Goal: Task Accomplishment & Management: Manage account settings

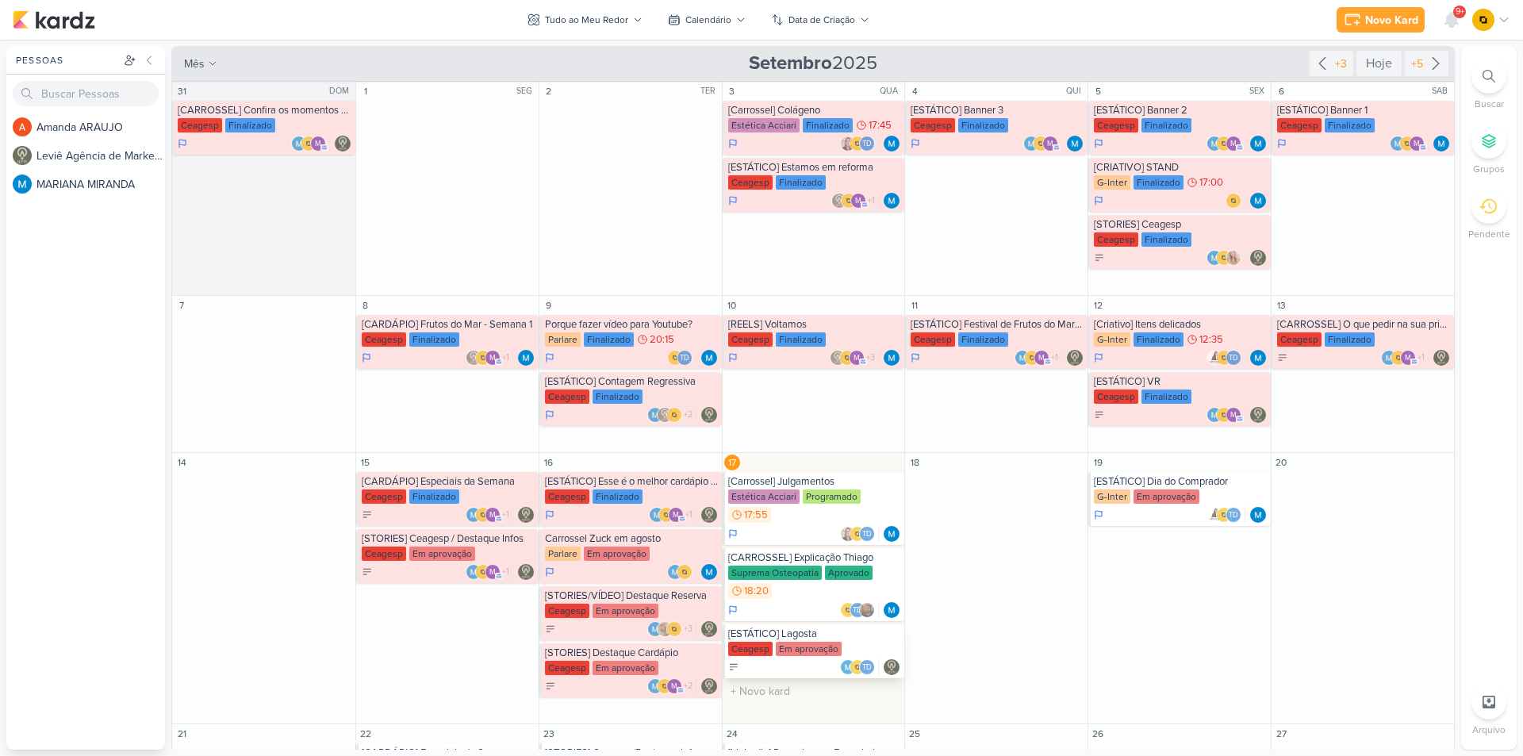
scroll to position [175, 0]
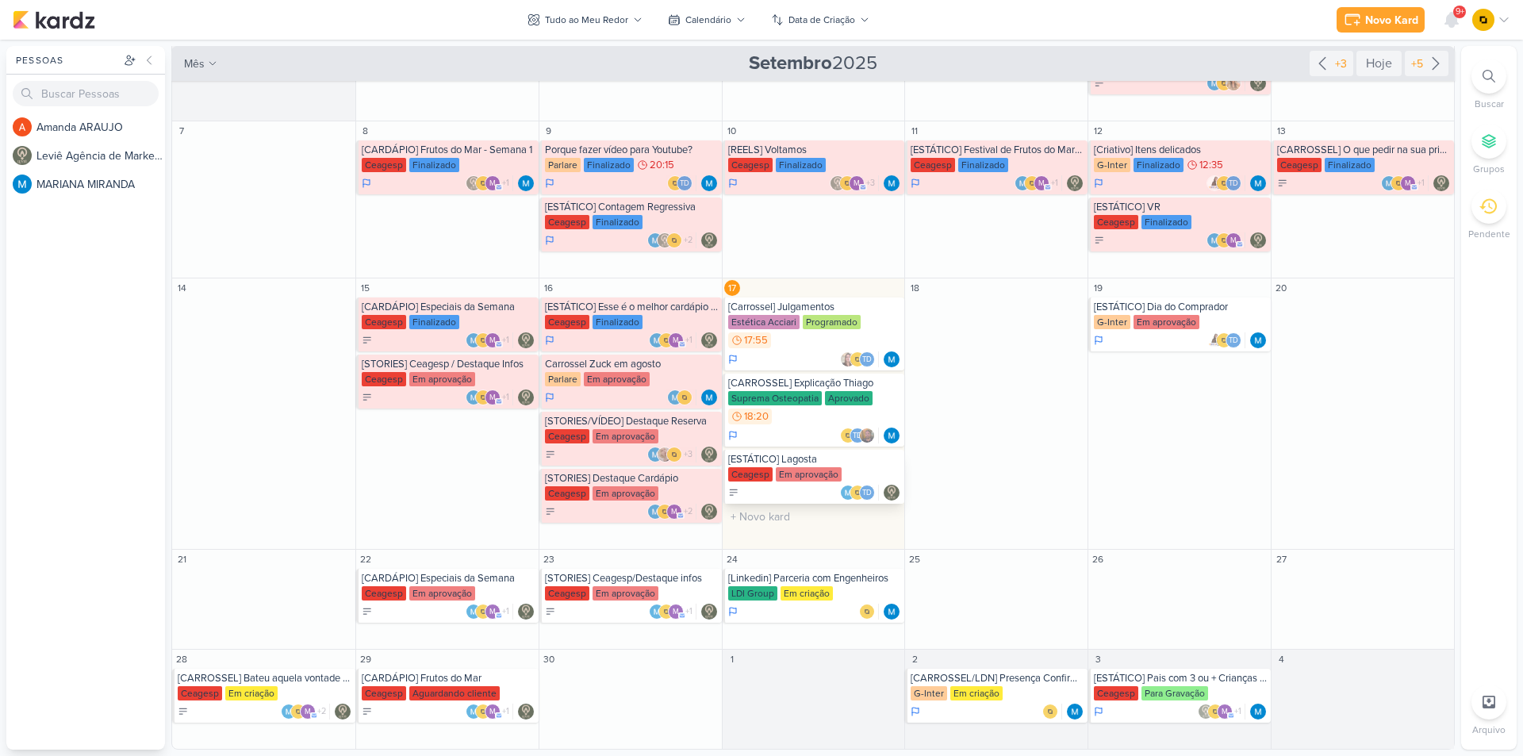
click at [818, 470] on div "Em aprovação" at bounding box center [809, 474] width 66 height 14
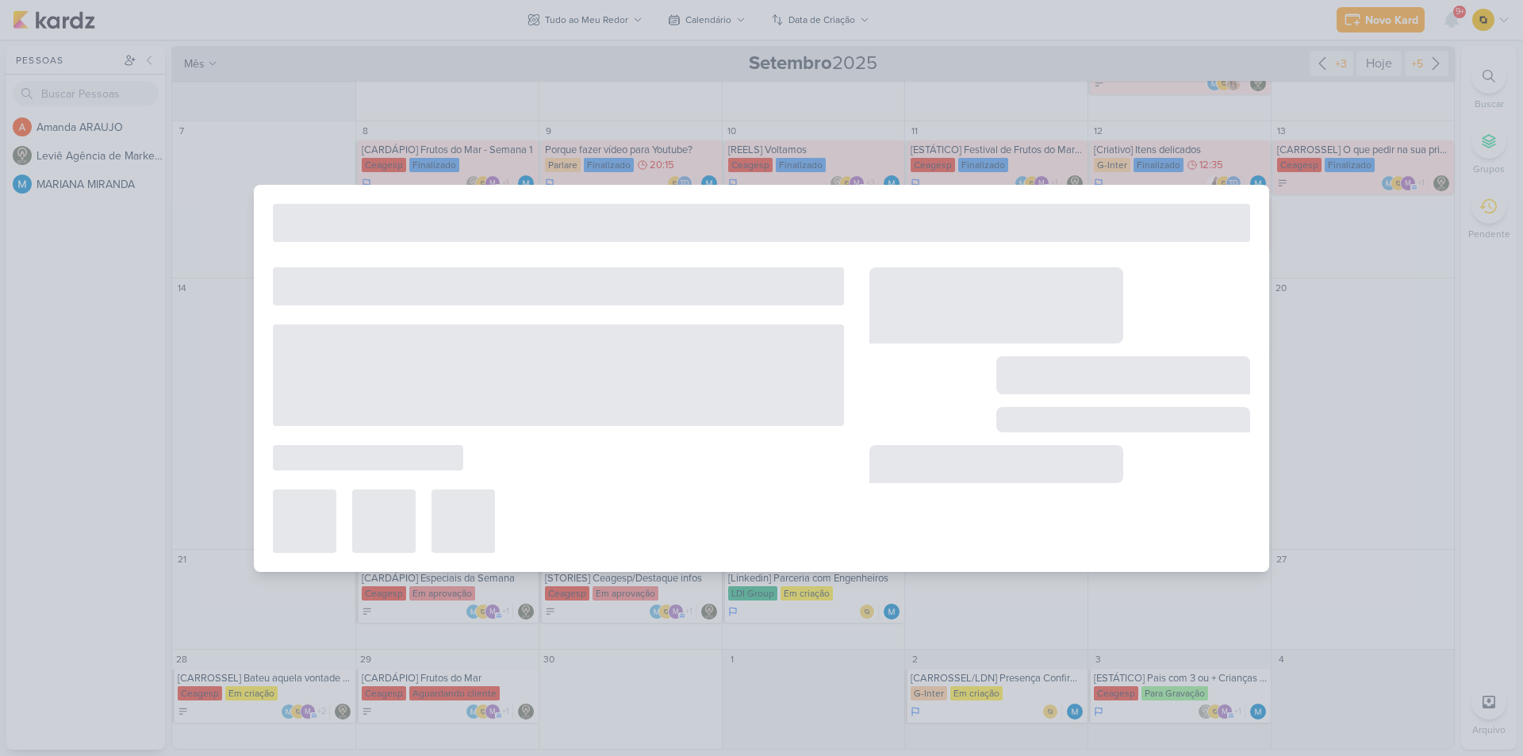
type input "[ESTÁTICO] Lagosta"
type input "[DATE] 23:59"
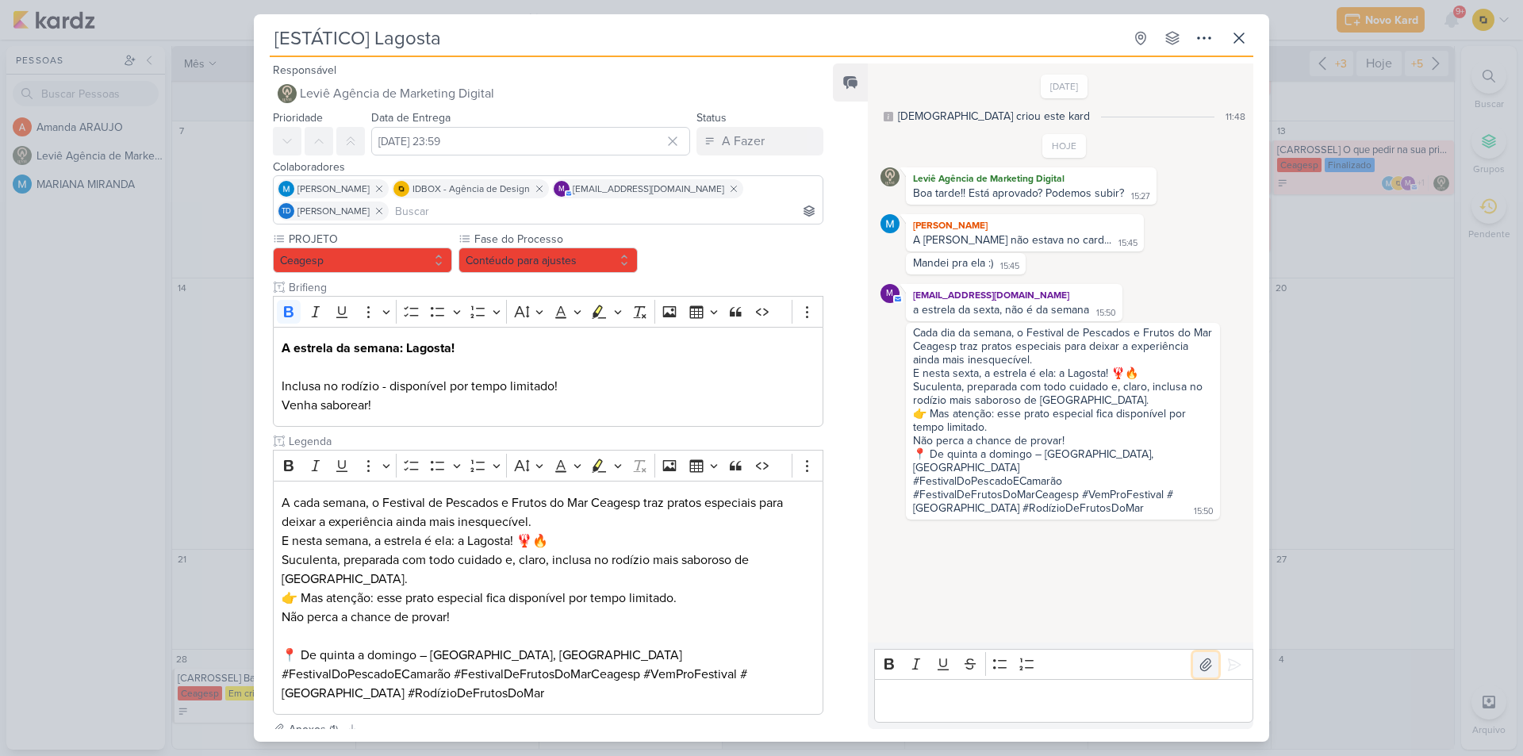
click at [1198, 666] on icon at bounding box center [1206, 665] width 16 height 16
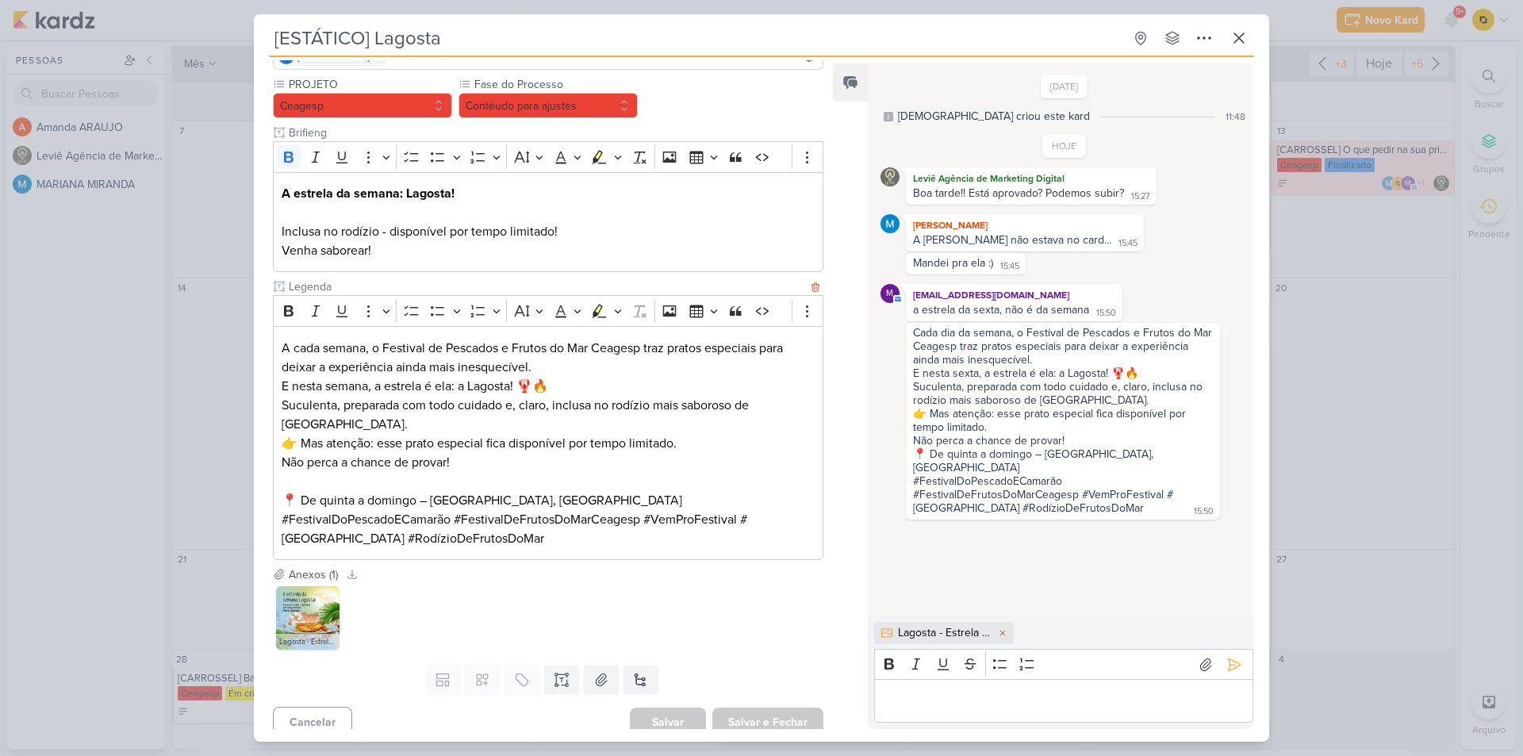
scroll to position [167, 0]
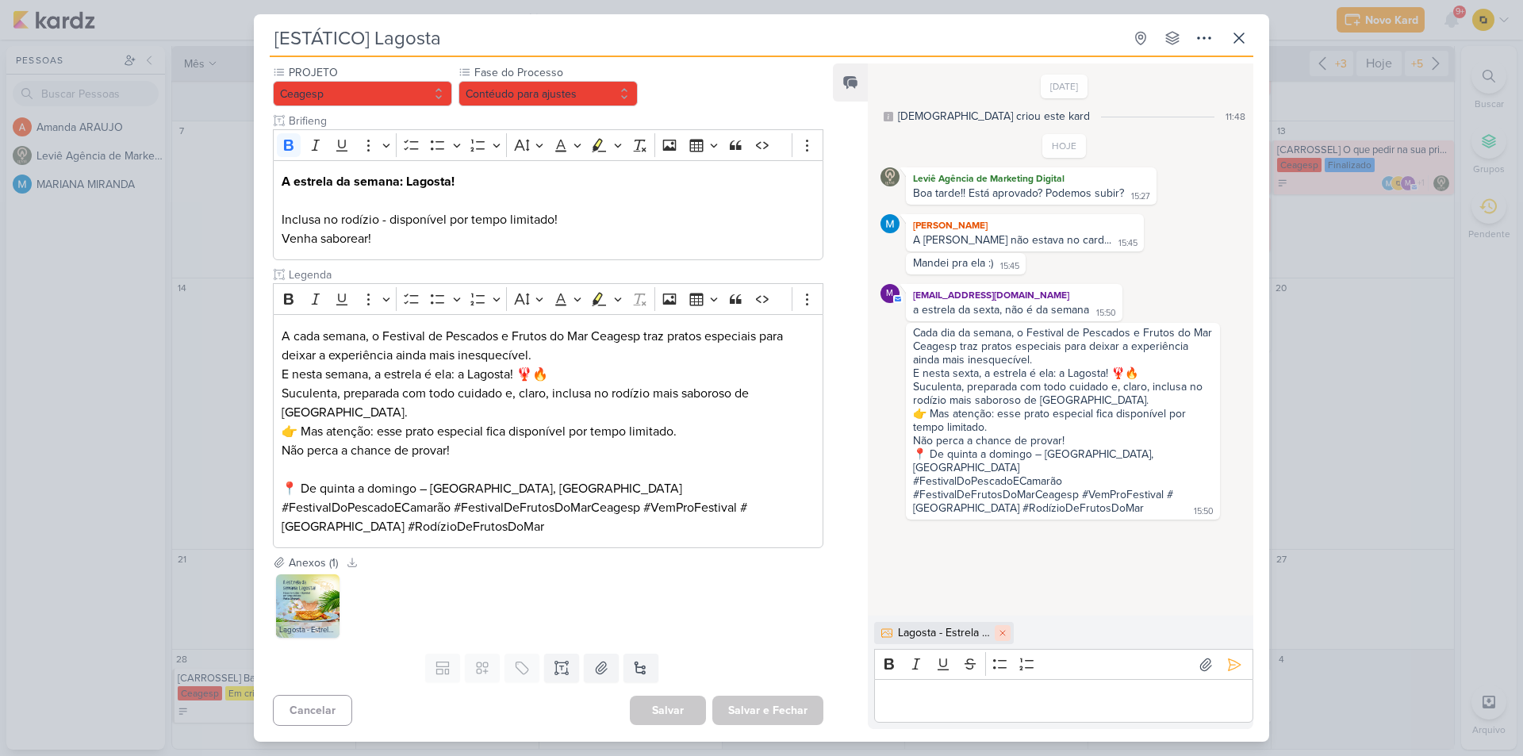
click at [1003, 634] on icon at bounding box center [1003, 633] width 10 height 10
click at [332, 585] on icon at bounding box center [327, 586] width 7 height 9
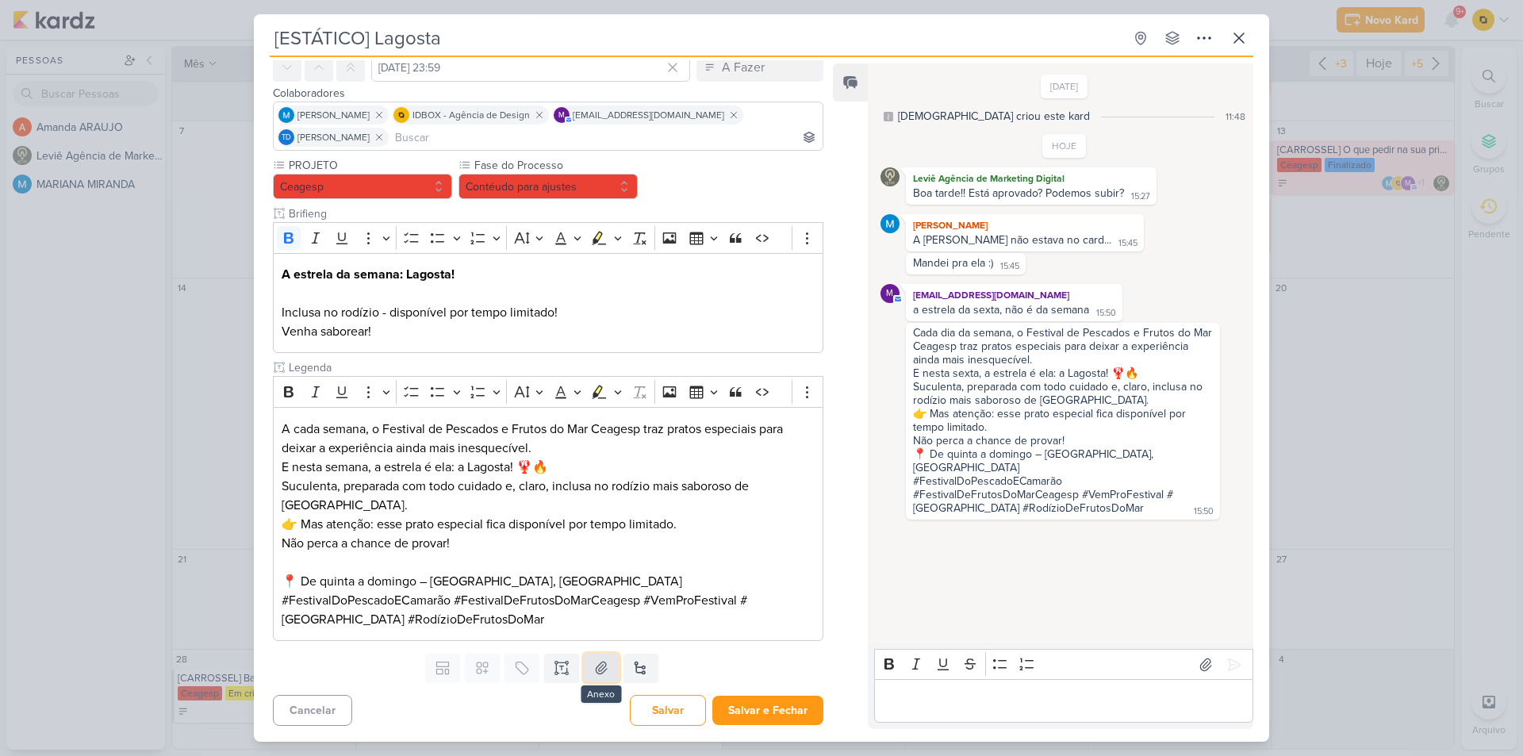
click at [593, 670] on icon at bounding box center [601, 668] width 16 height 16
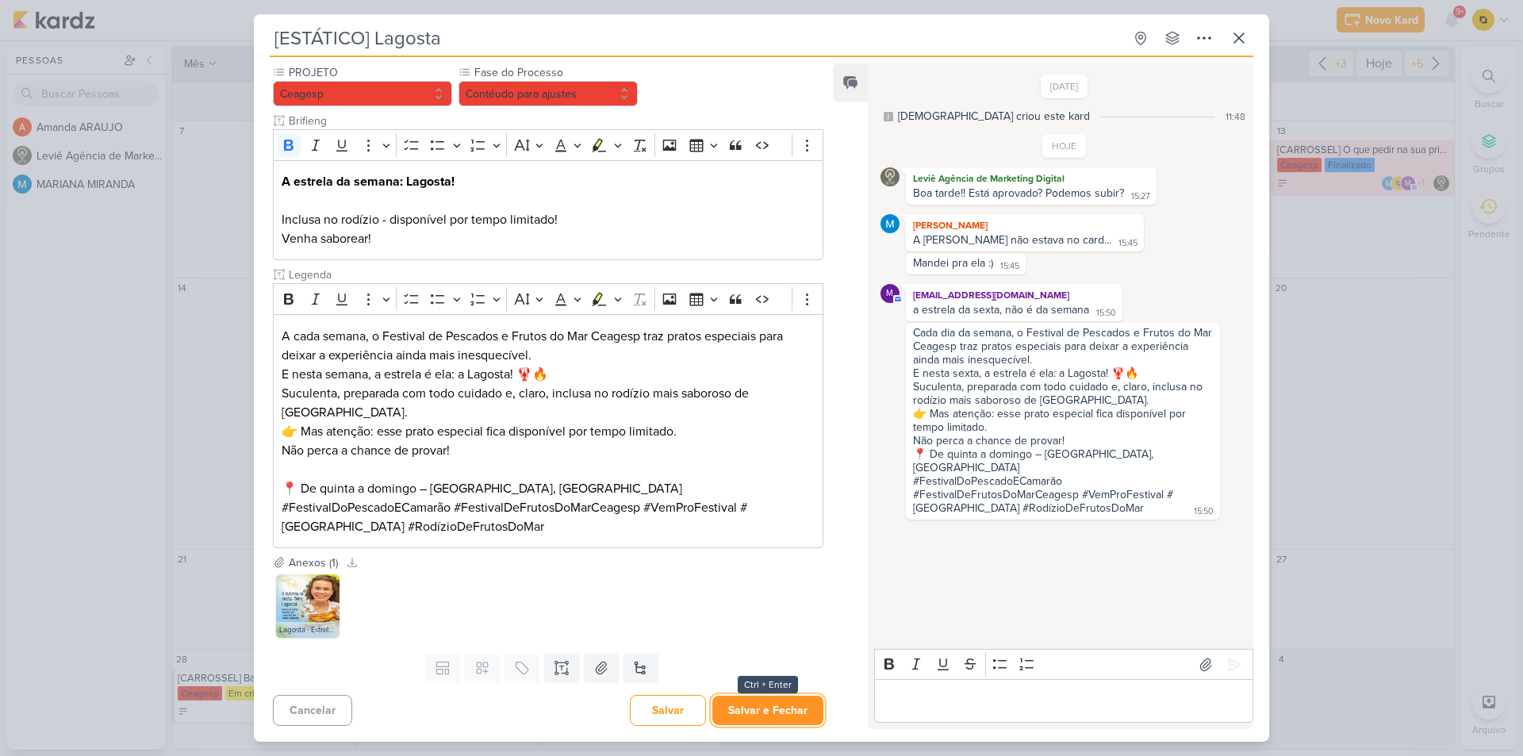
click at [754, 701] on button "Salvar e Fechar" at bounding box center [767, 710] width 111 height 29
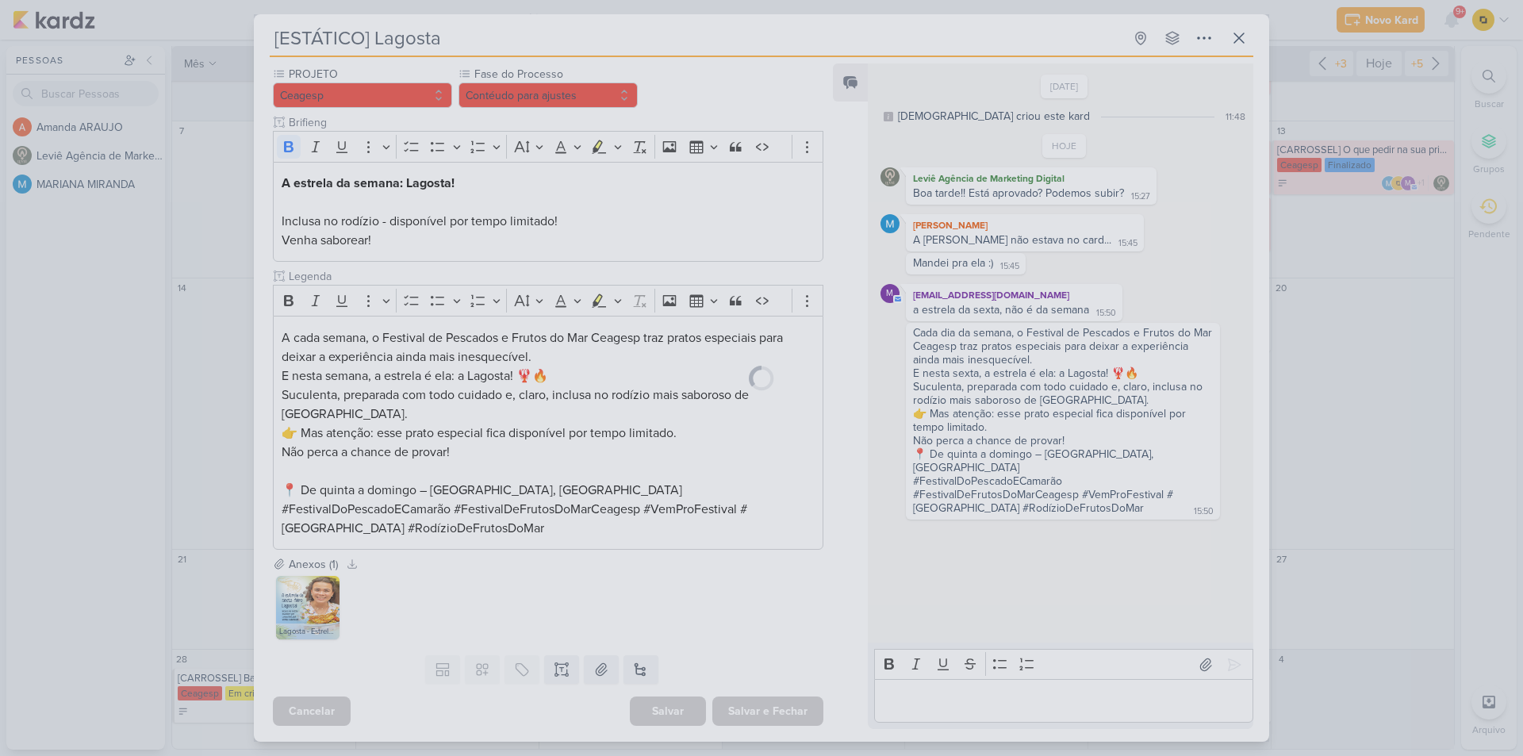
scroll to position [165, 0]
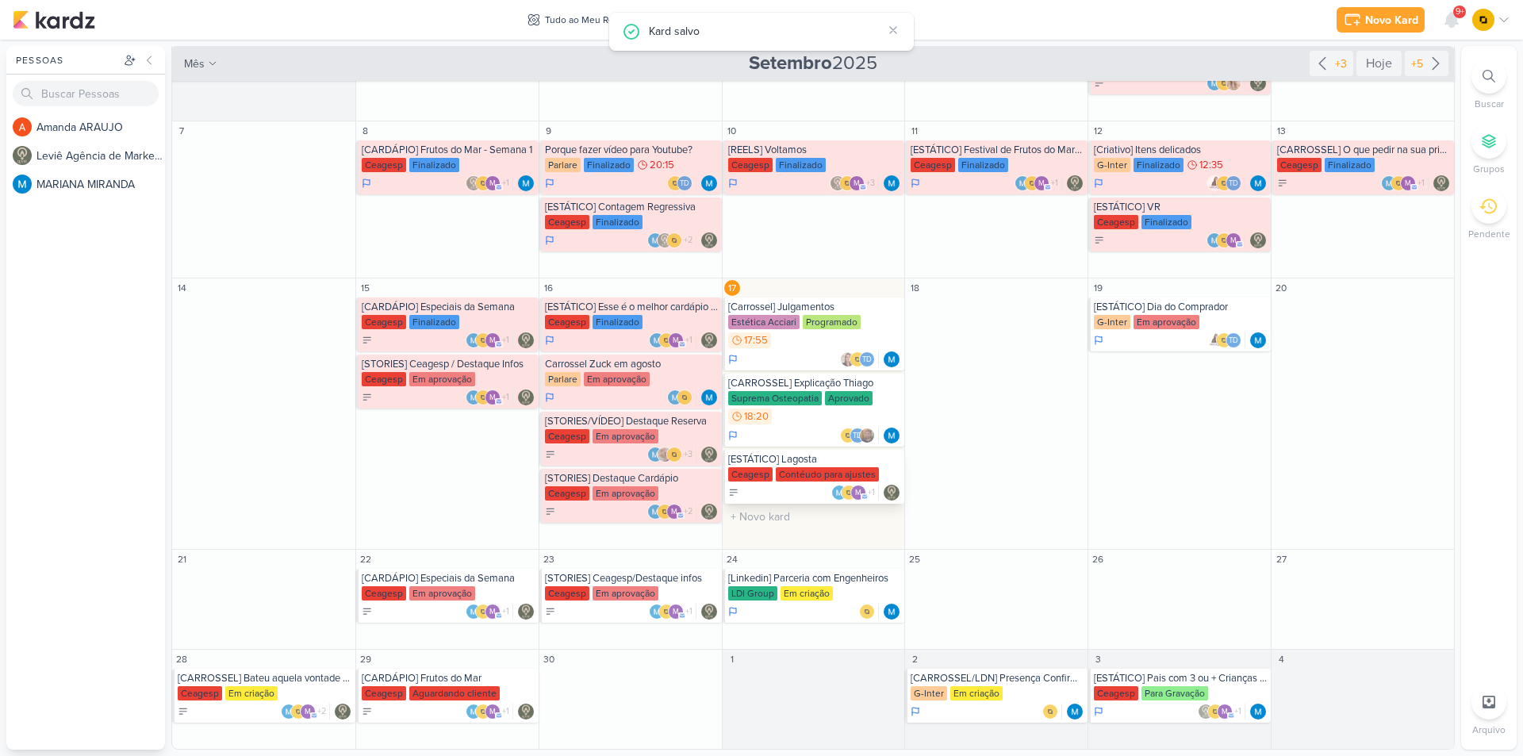
click at [765, 466] on div "[ESTÁTICO] Lagosta [GEOGRAPHIC_DATA] Contéudo para ajustes m +1" at bounding box center [814, 477] width 182 height 54
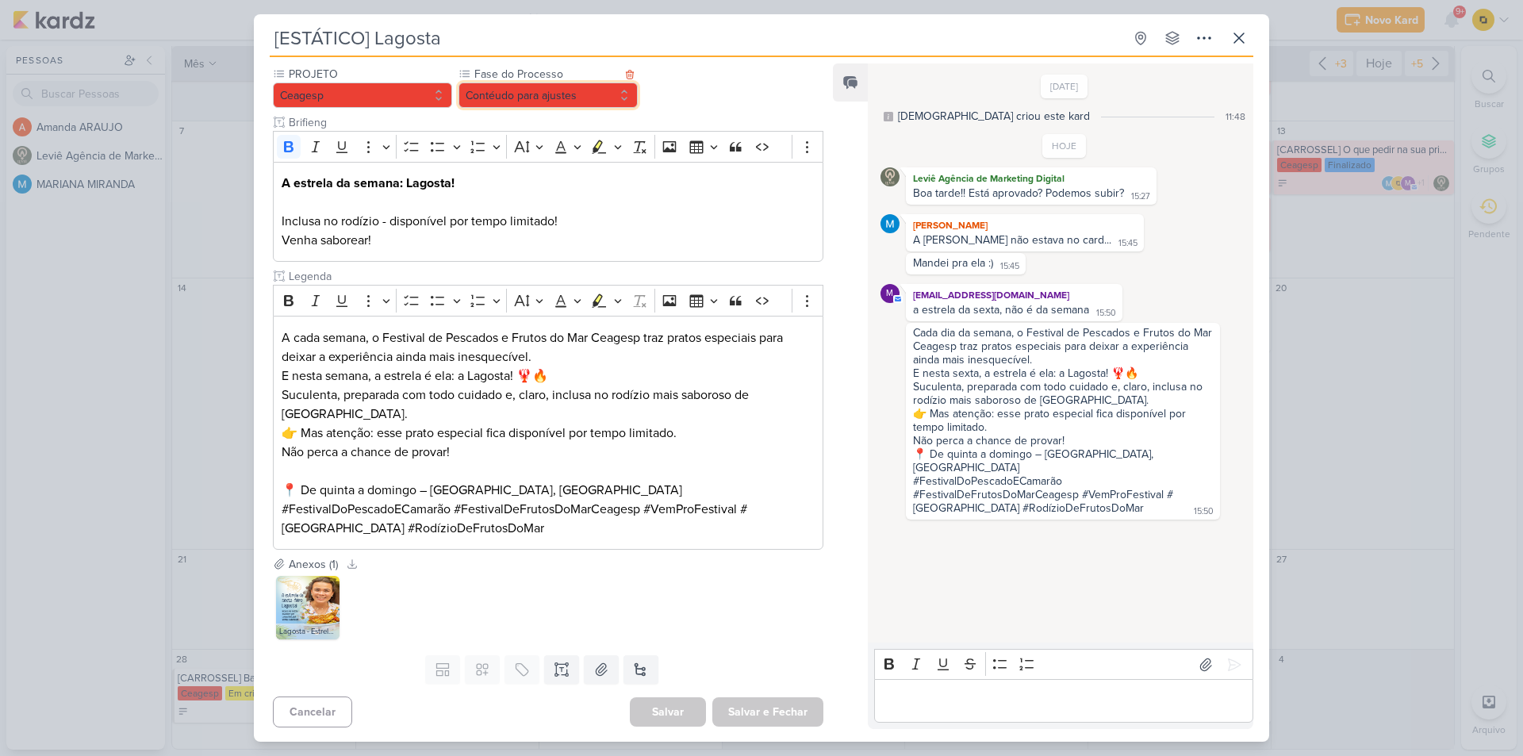
click at [525, 105] on button "Contéudo para ajustes" at bounding box center [548, 95] width 179 height 25
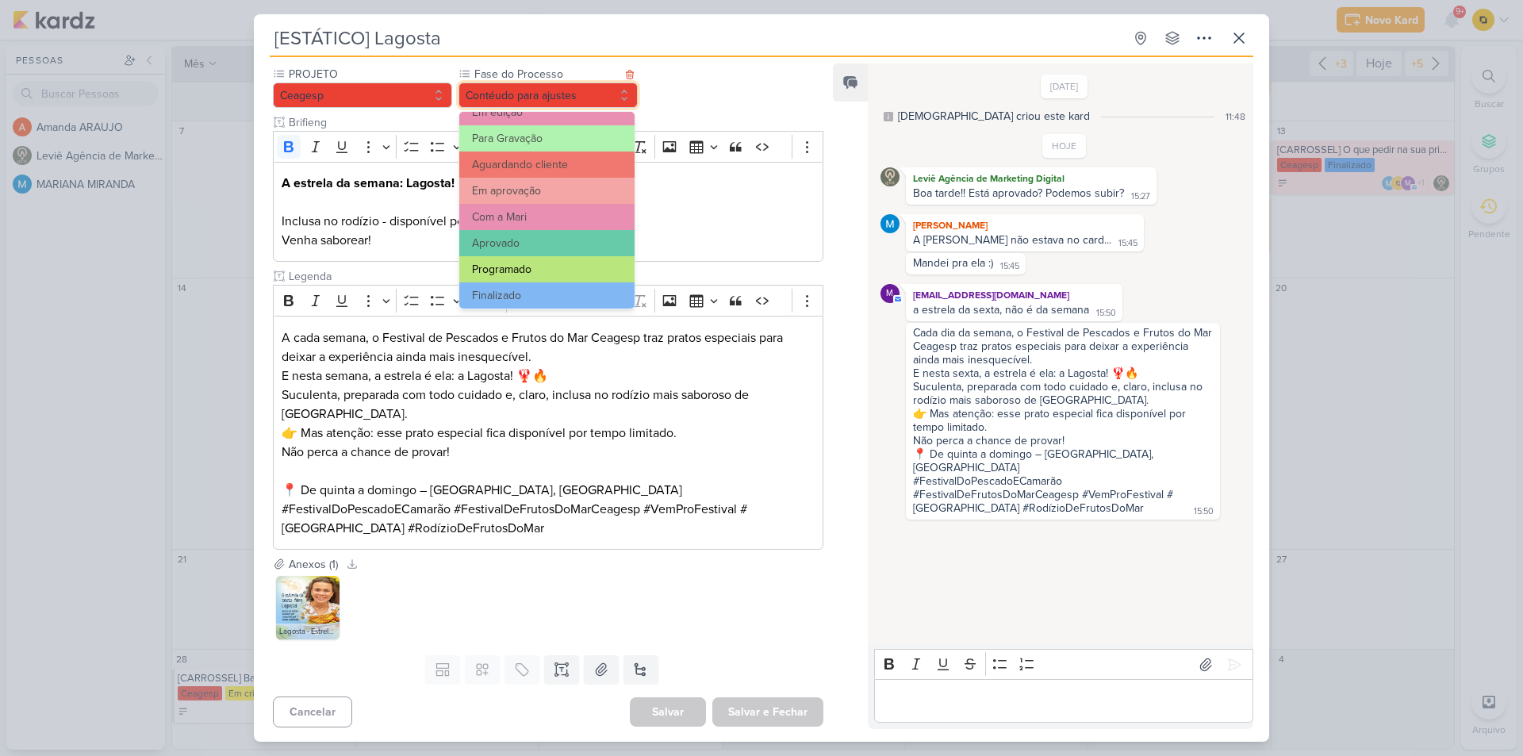
scroll to position [153, 0]
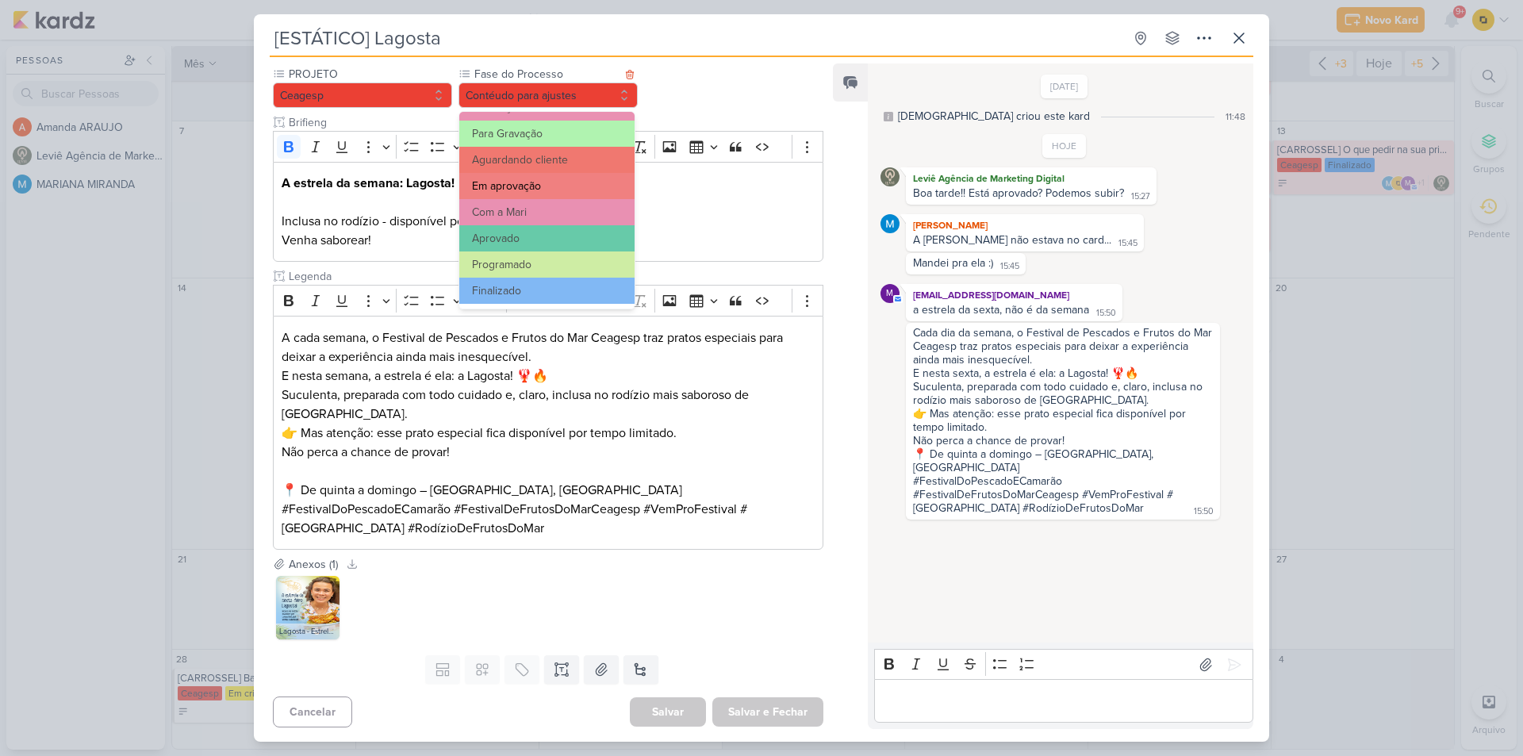
click at [544, 190] on button "Em aprovação" at bounding box center [546, 186] width 175 height 26
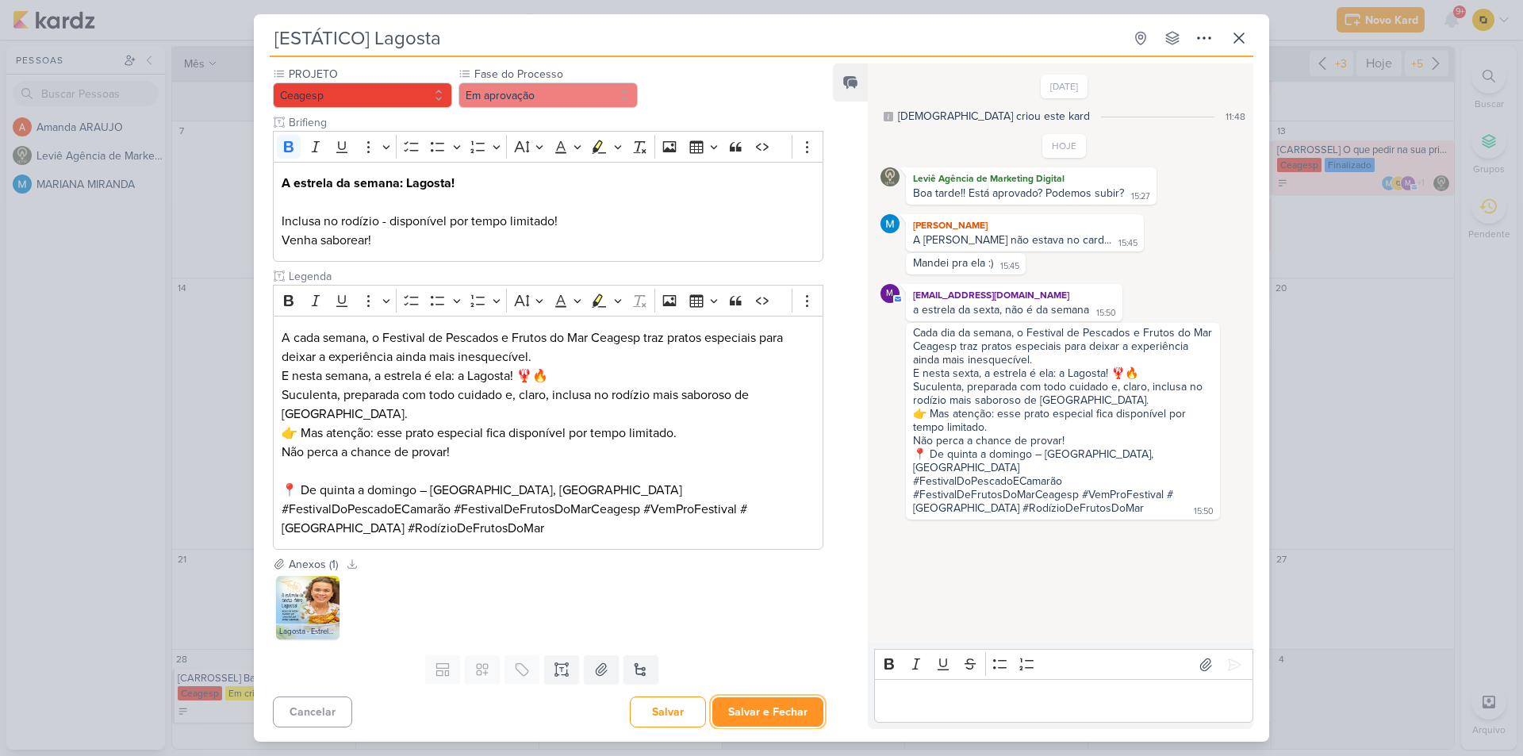
click at [761, 725] on button "Salvar e Fechar" at bounding box center [767, 711] width 111 height 29
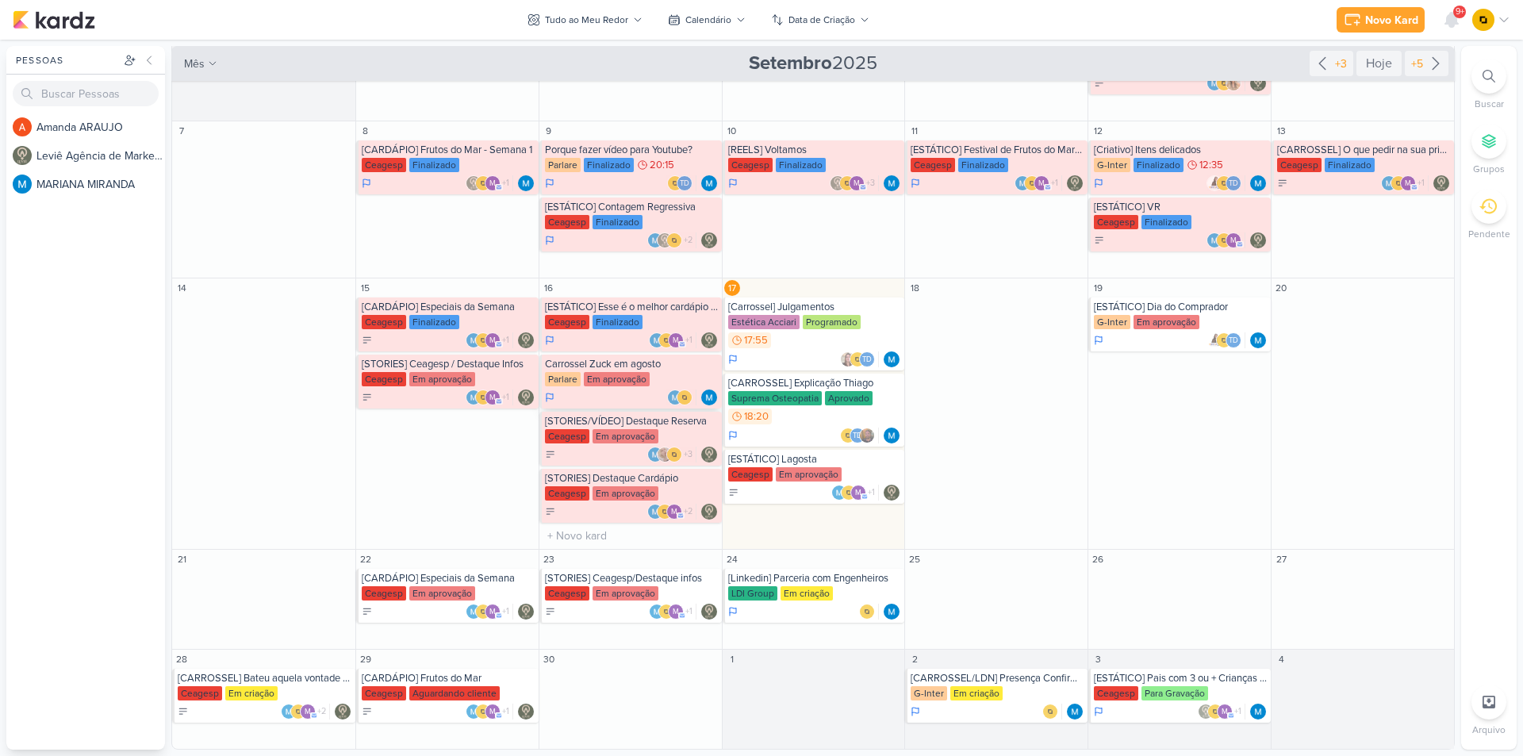
click at [653, 374] on div "Parlare Em aprovação" at bounding box center [632, 380] width 174 height 16
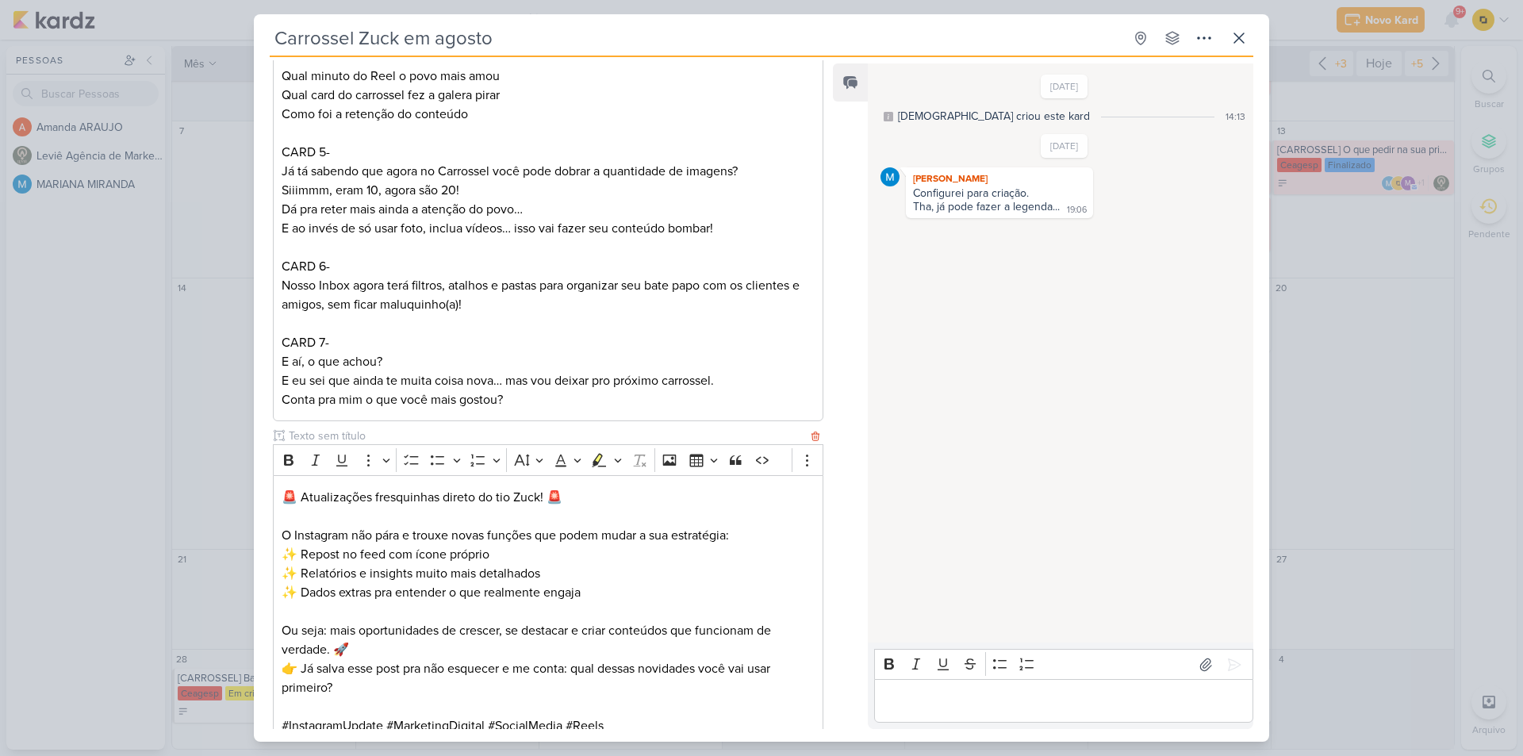
scroll to position [830, 0]
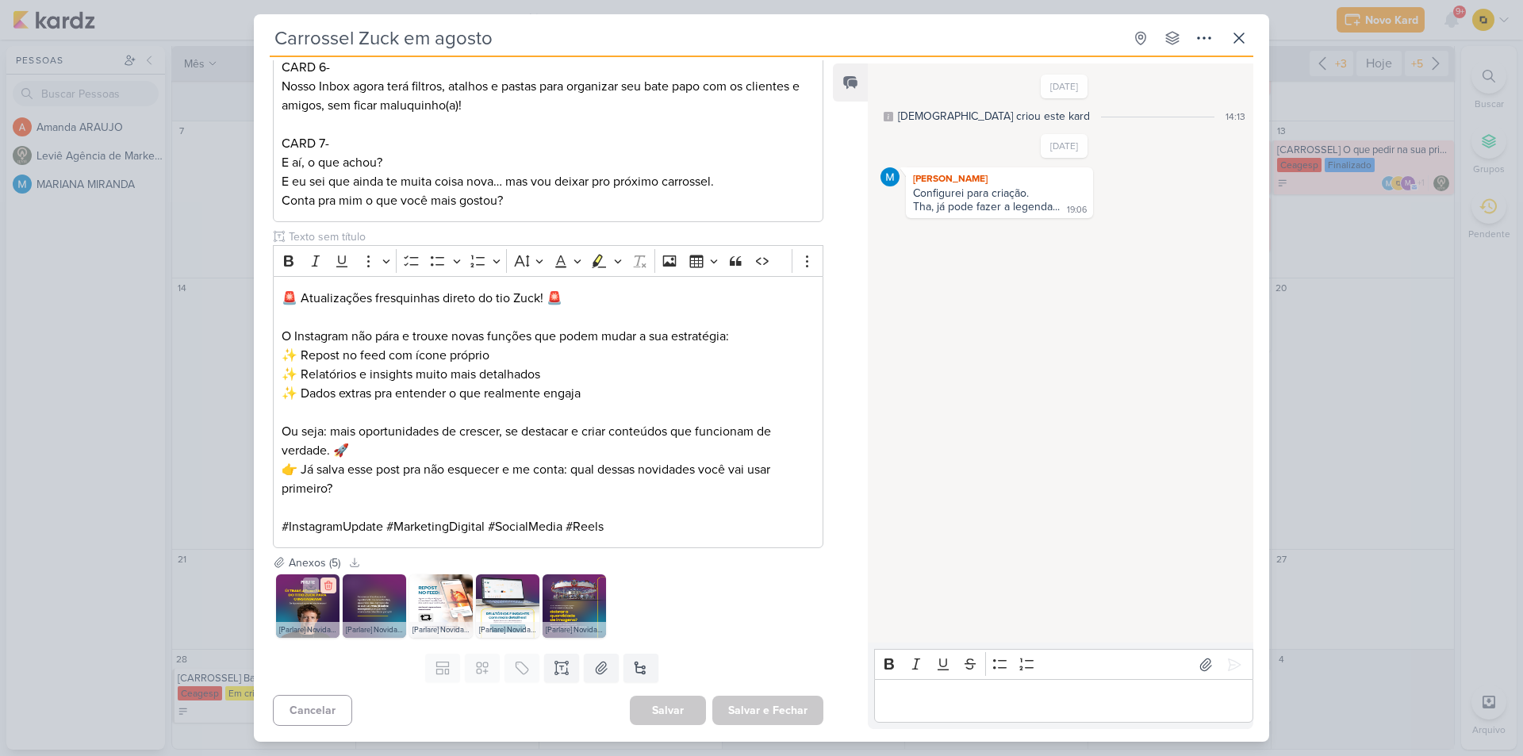
click at [332, 585] on icon at bounding box center [328, 585] width 11 height 11
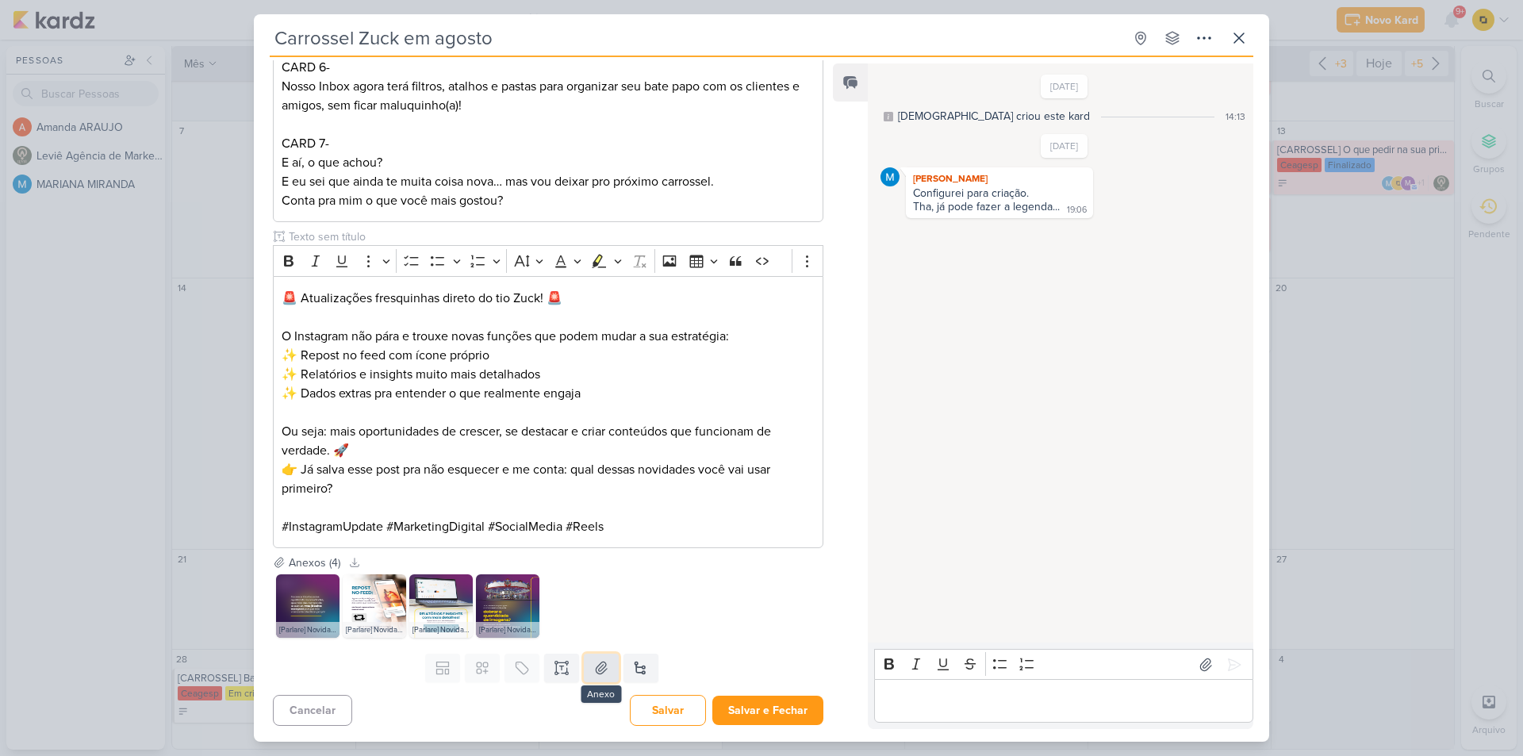
click at [588, 670] on button at bounding box center [601, 668] width 35 height 29
click at [974, 699] on p "Editor editing area: main" at bounding box center [1063, 701] width 363 height 19
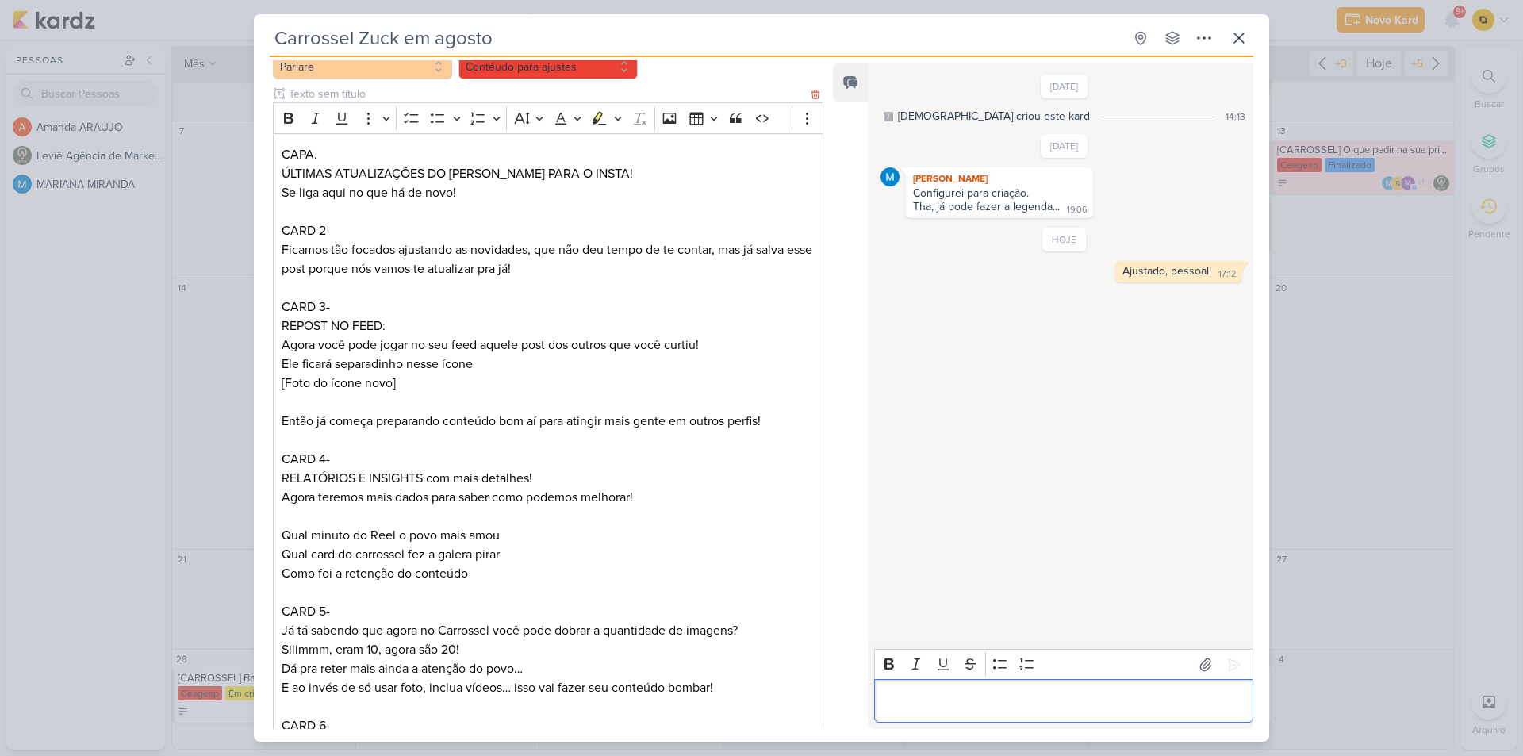
scroll to position [0, 0]
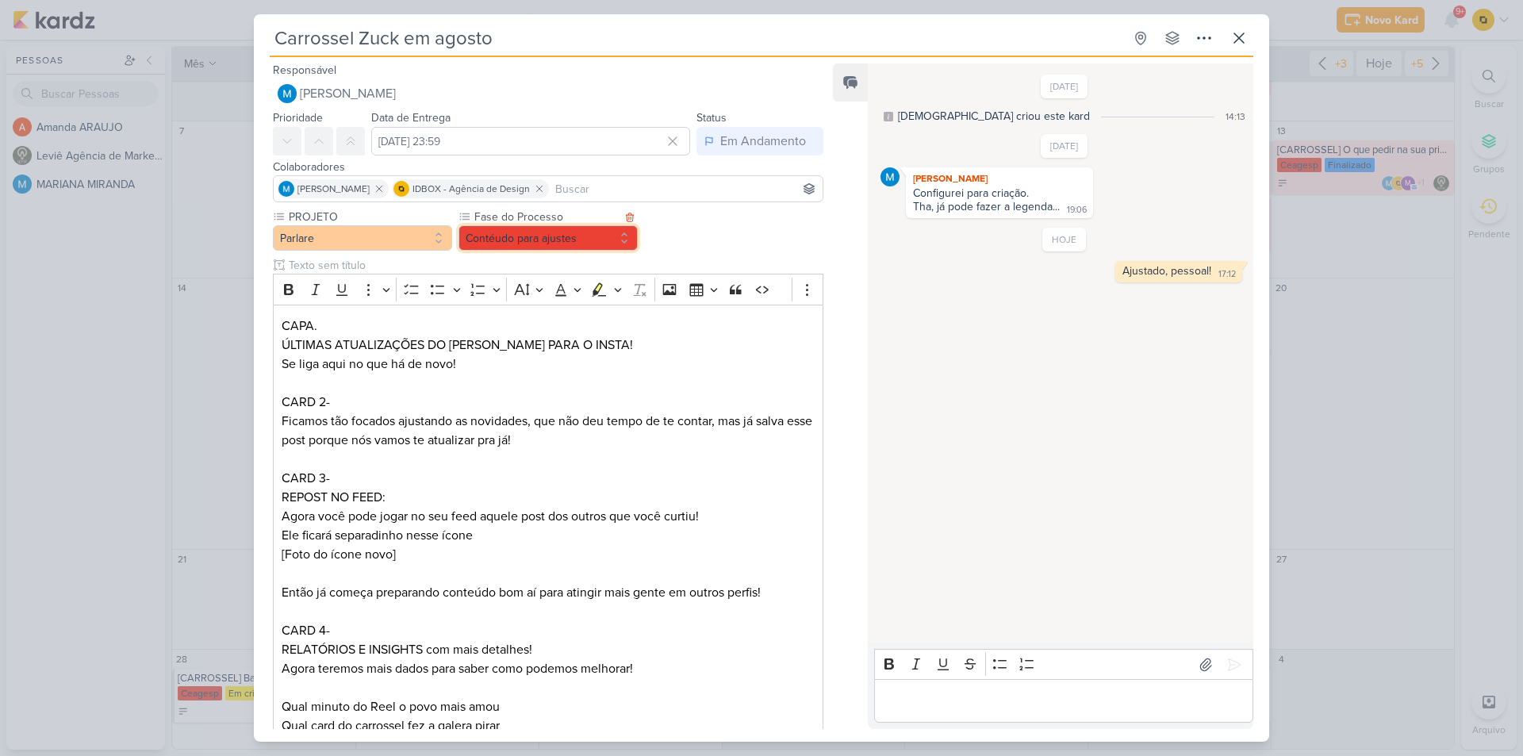
click at [585, 239] on button "Contéudo para ajustes" at bounding box center [548, 237] width 179 height 25
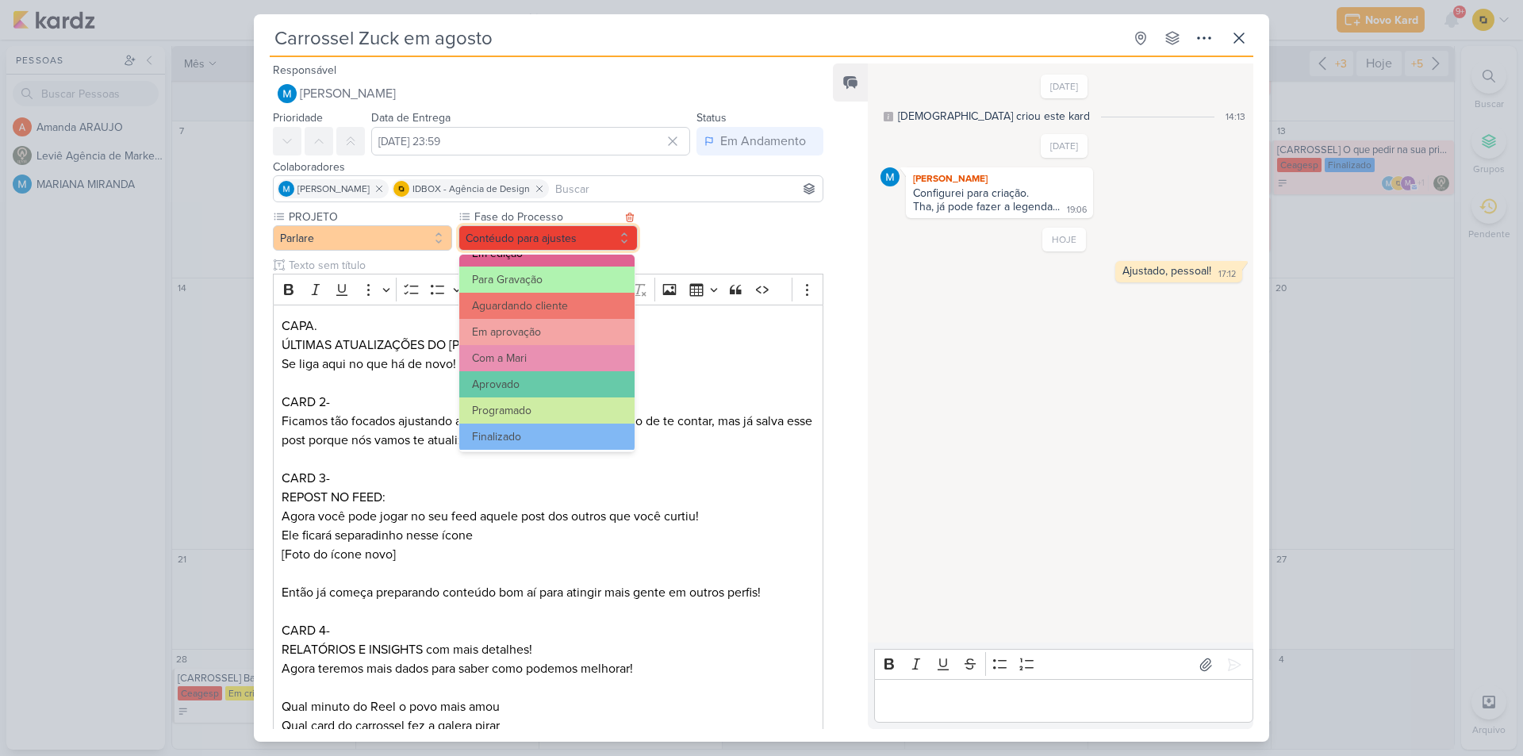
scroll to position [153, 0]
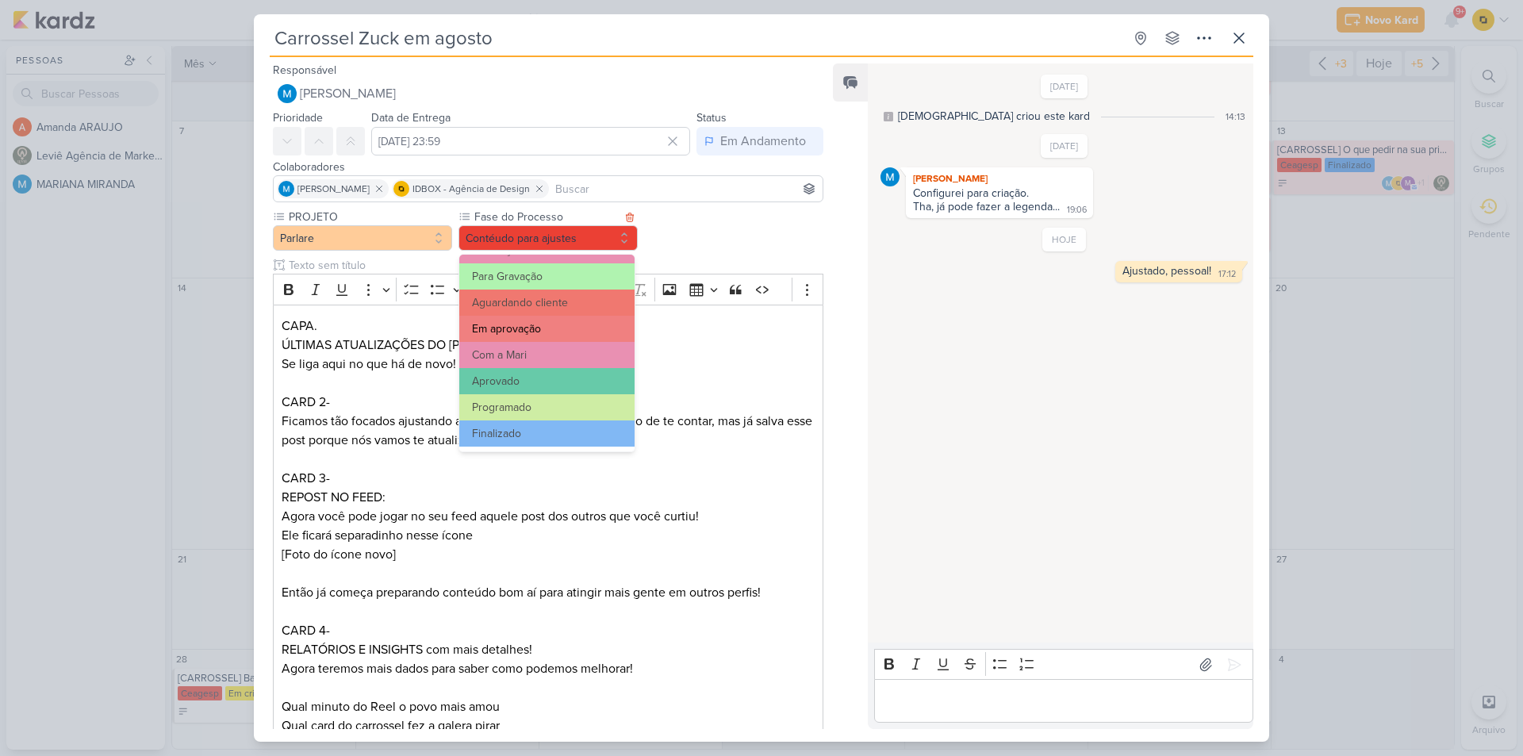
click at [559, 333] on button "Em aprovação" at bounding box center [546, 329] width 175 height 26
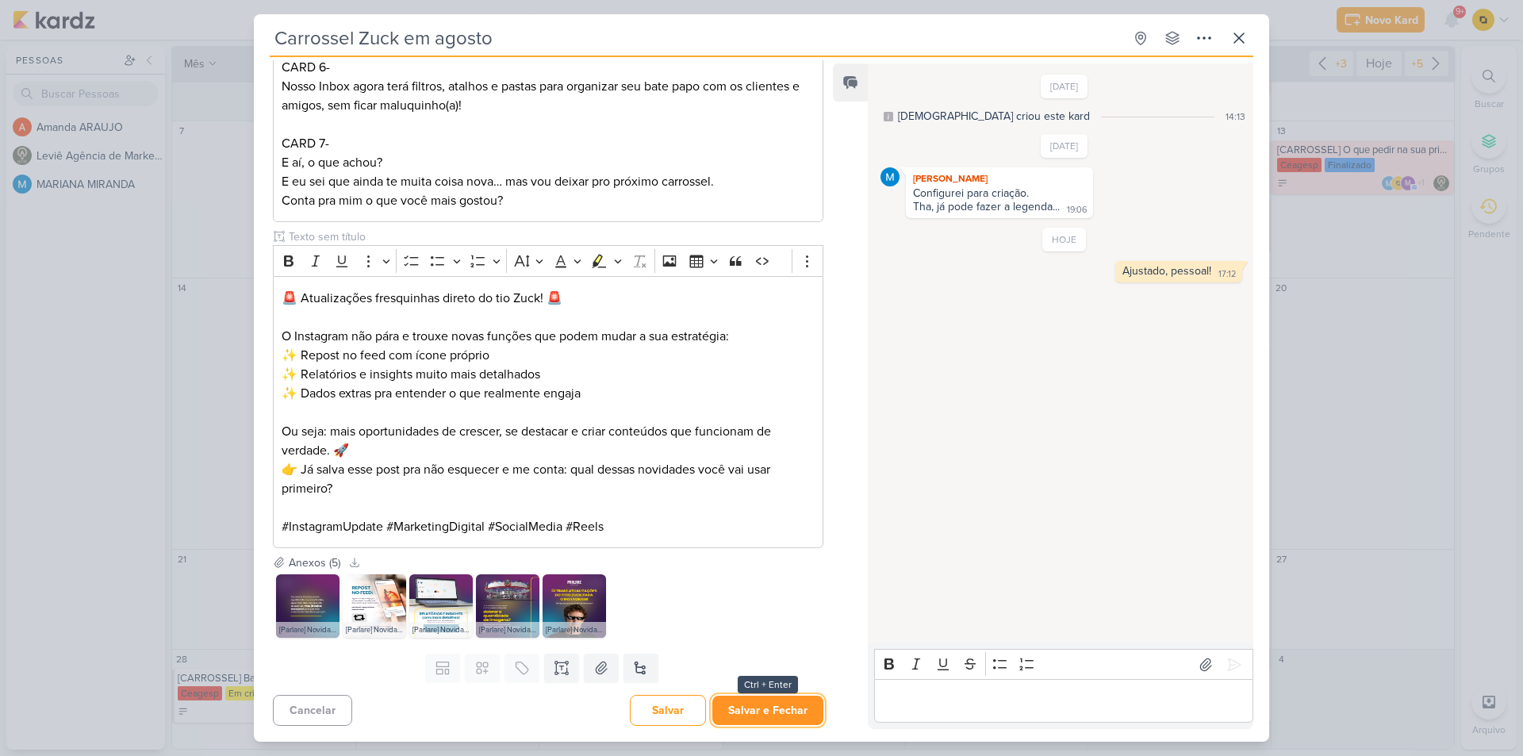
click at [758, 708] on button "Salvar e Fechar" at bounding box center [767, 710] width 111 height 29
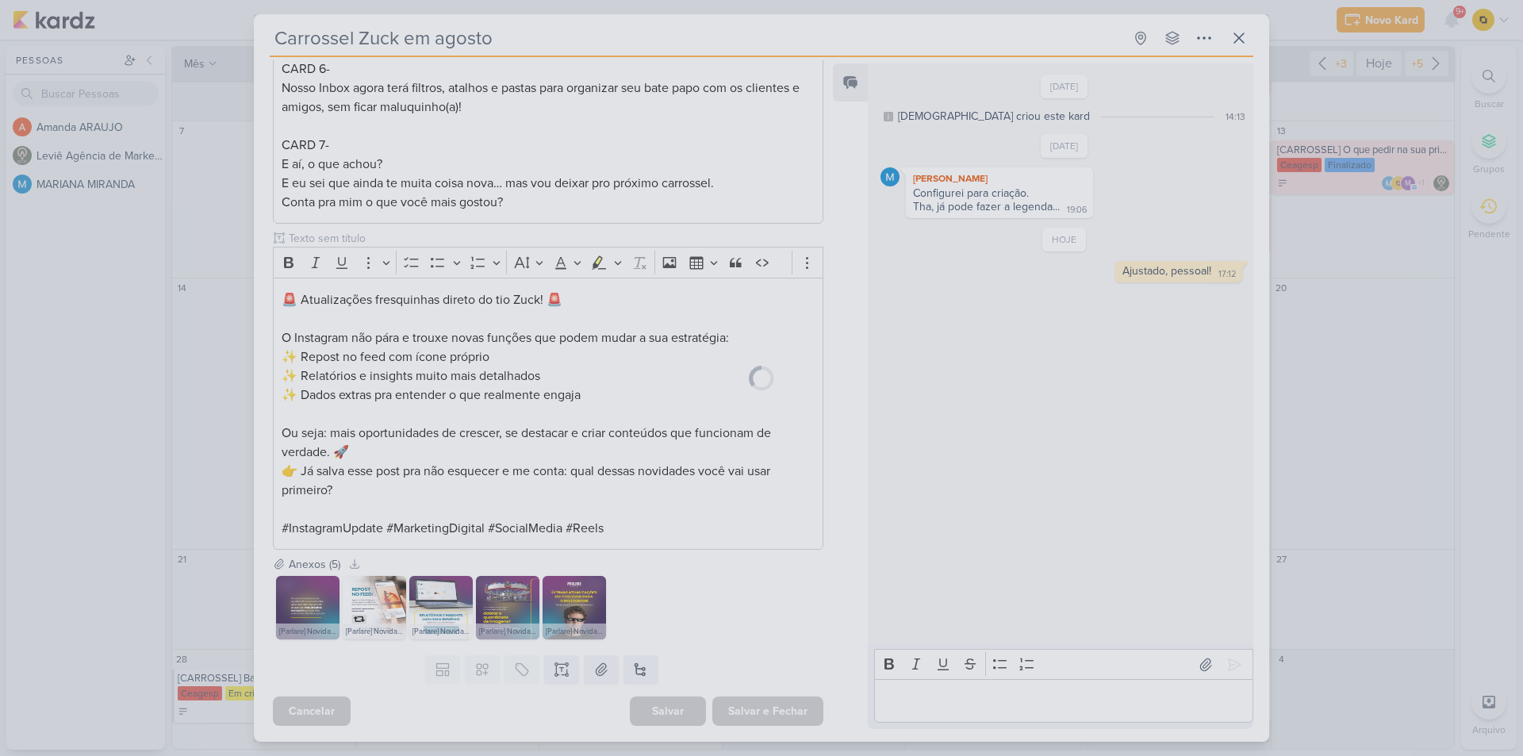
scroll to position [828, 0]
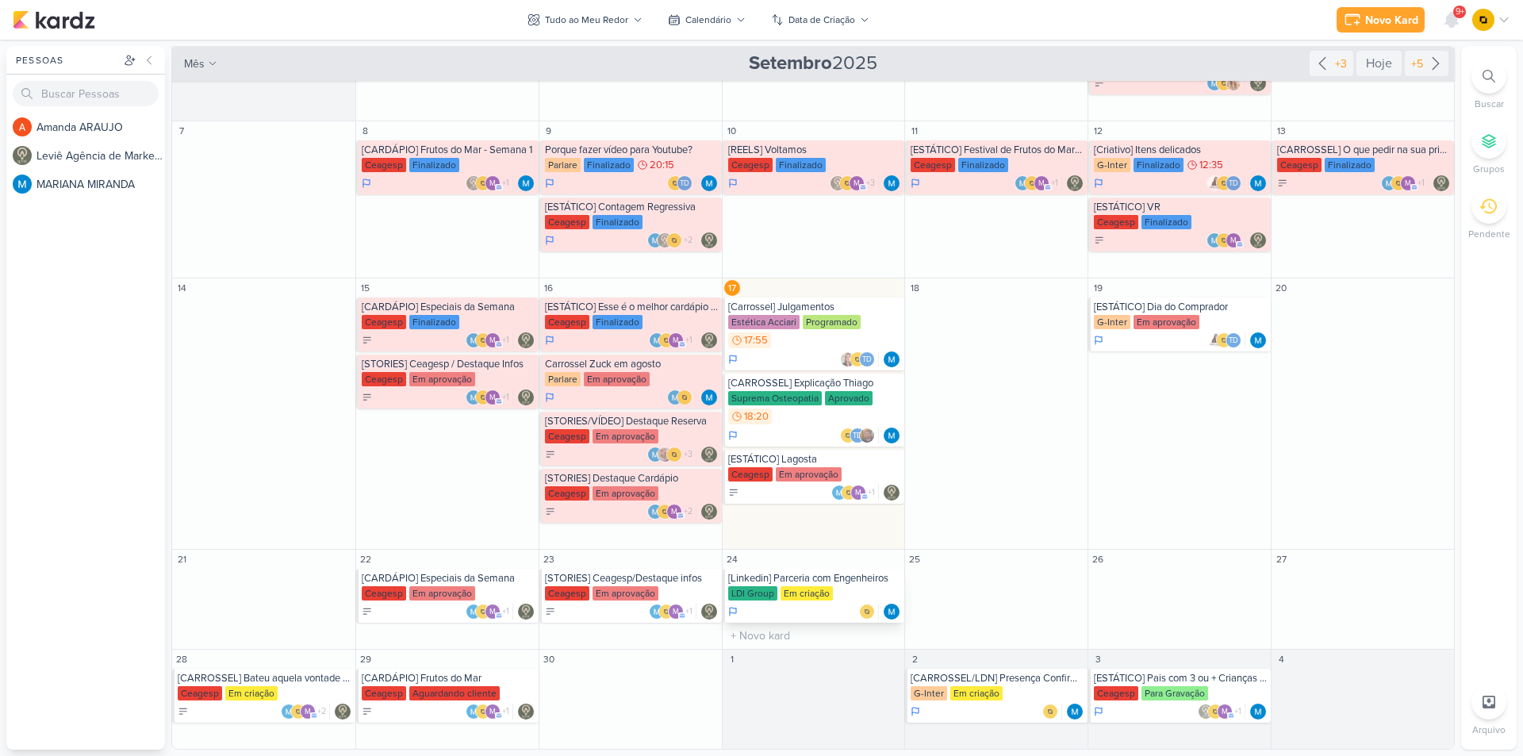
click at [803, 582] on div "[Linkedin] Parceria com Engenheiros" at bounding box center [815, 578] width 174 height 13
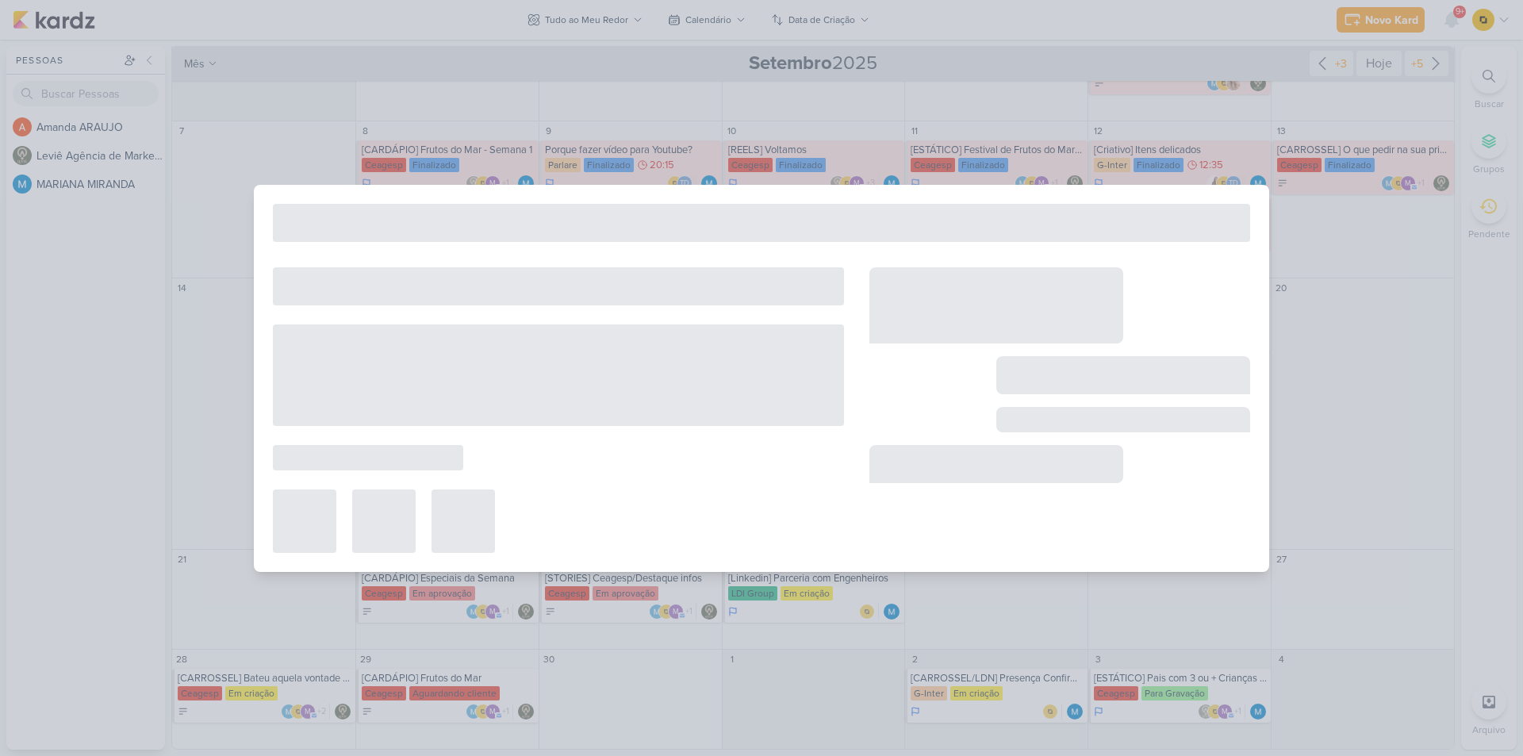
type input "[Linkedin] Parceria com Engenheiros"
type input "24 de setembro de 2025 às 23:59"
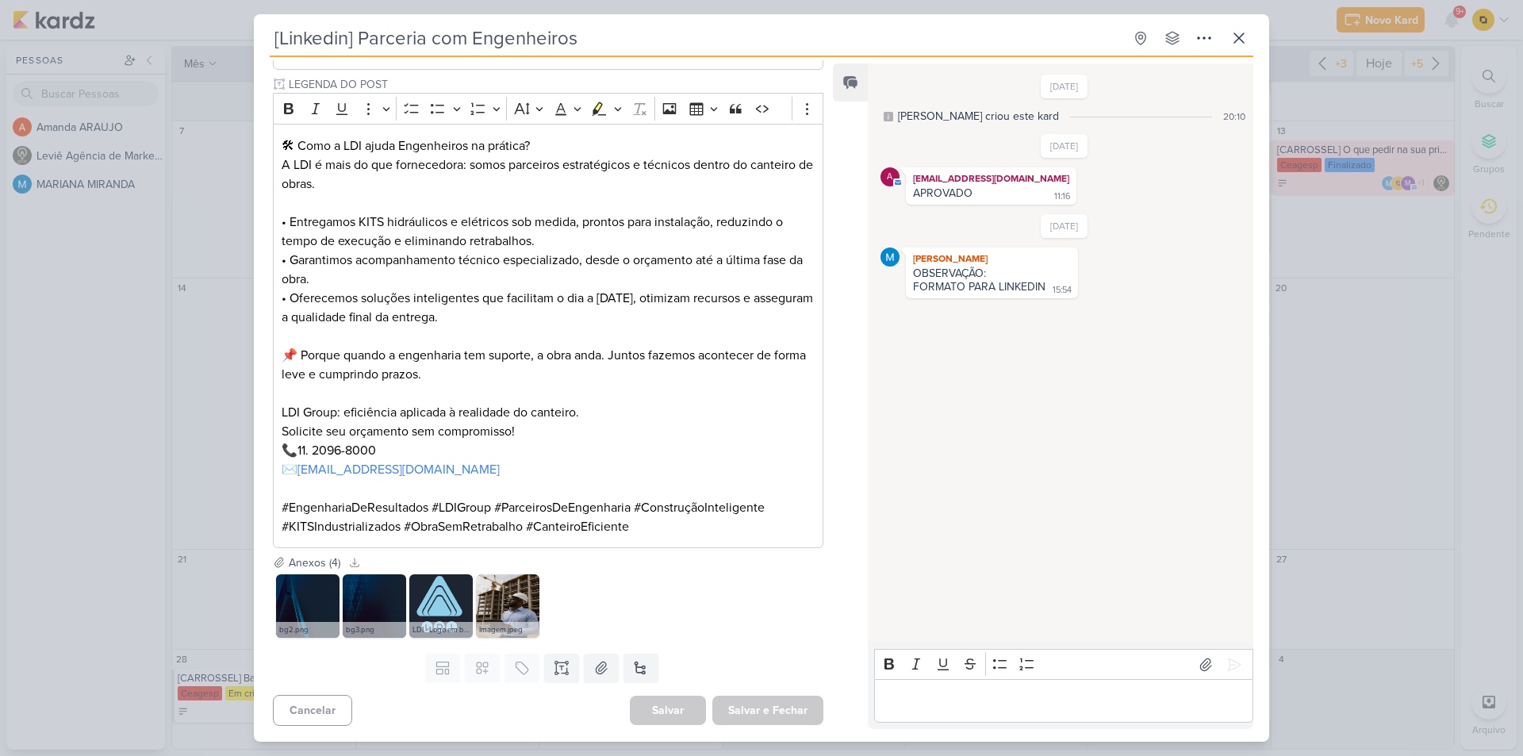
scroll to position [0, 0]
